Goal: Obtain resource: Obtain resource

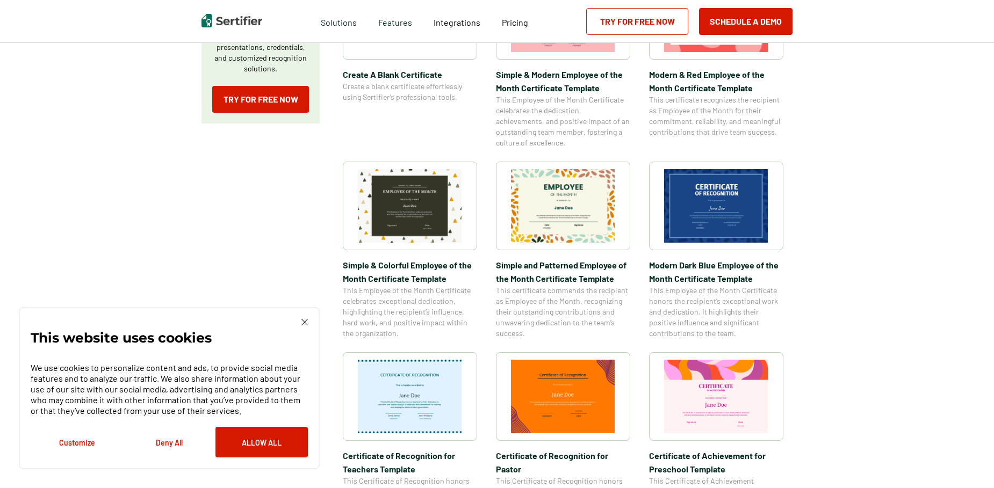
scroll to position [274, 0]
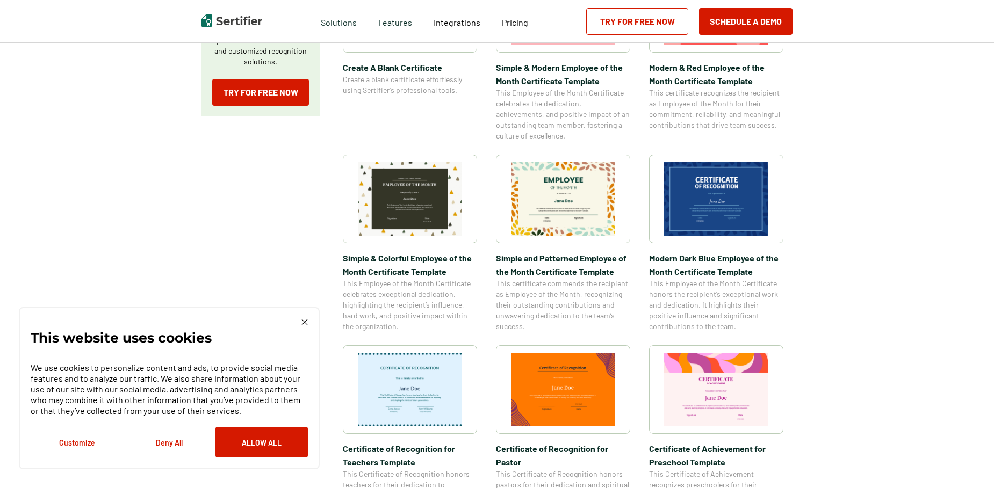
click at [306, 323] on img at bounding box center [304, 322] width 6 height 6
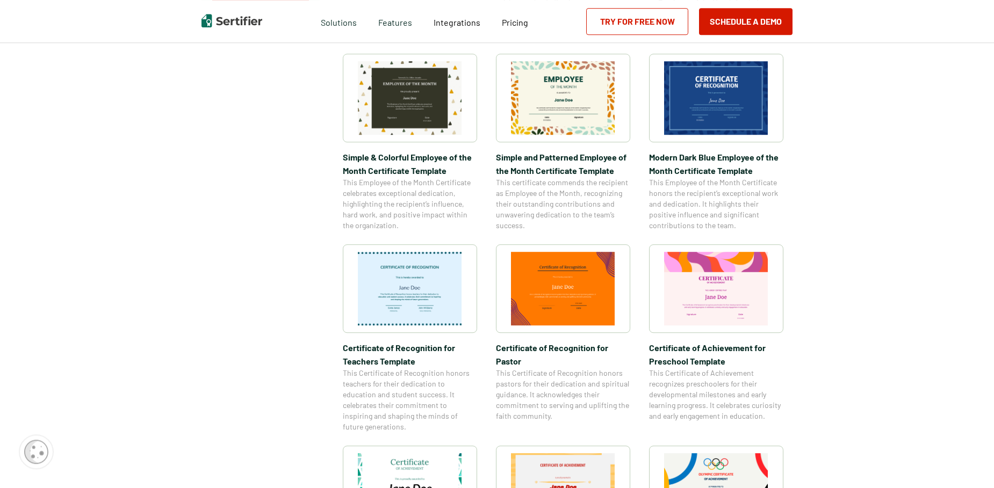
scroll to position [384, 0]
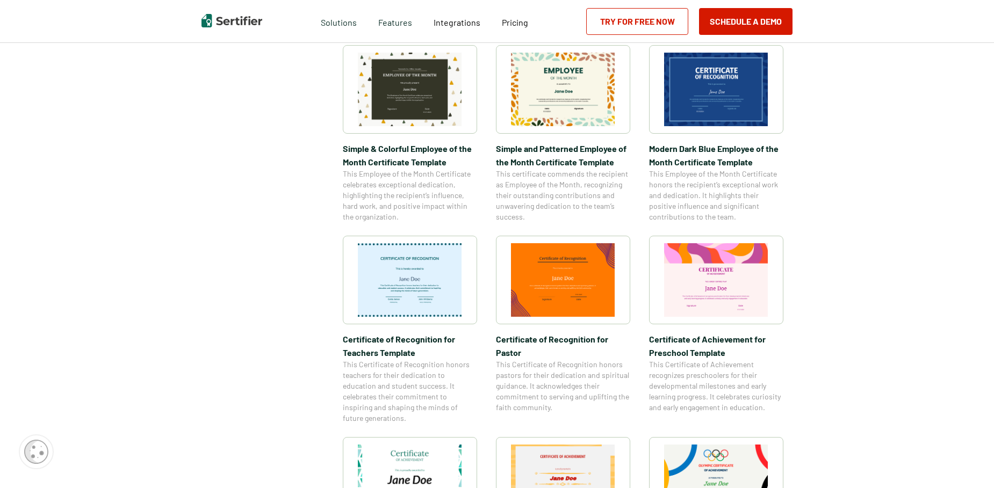
click at [410, 282] on img at bounding box center [410, 280] width 104 height 74
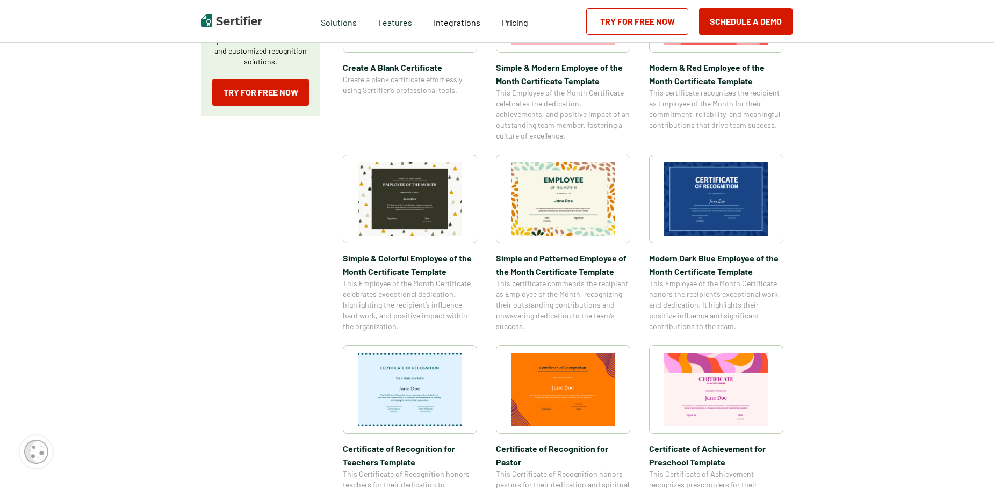
scroll to position [219, 0]
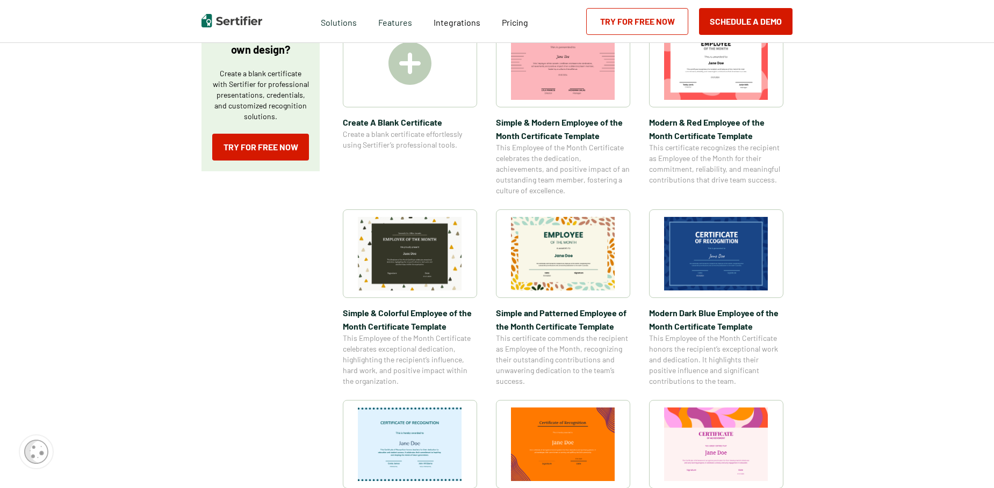
click at [396, 262] on img at bounding box center [410, 254] width 104 height 74
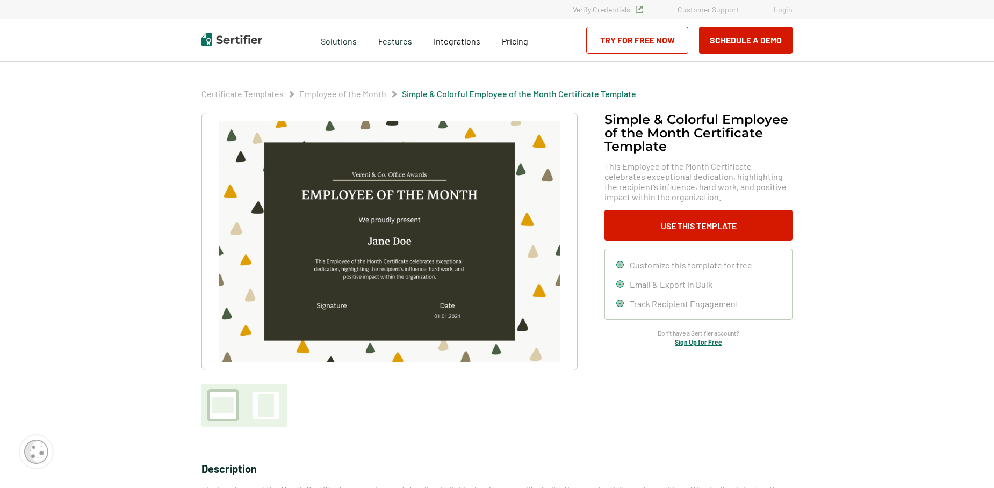
click at [639, 263] on span "Customize this template for free" at bounding box center [691, 265] width 122 height 10
click at [678, 228] on button "Use This Template" at bounding box center [698, 225] width 188 height 31
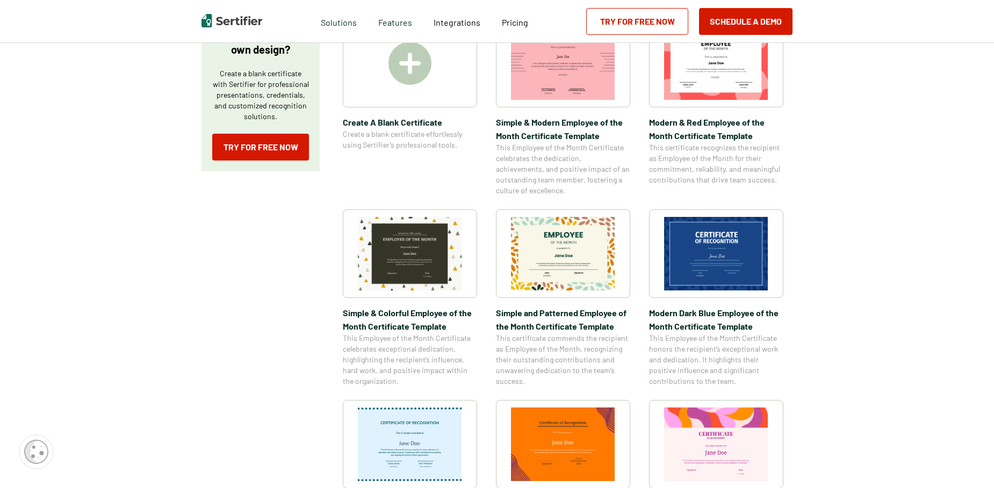
scroll to position [55, 0]
